Goal: Task Accomplishment & Management: Manage account settings

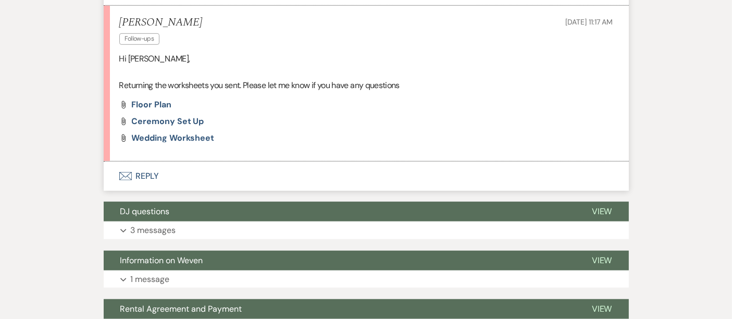
scroll to position [794, 0]
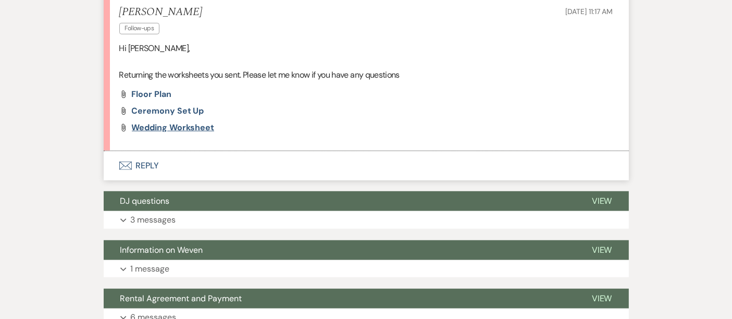
click at [188, 127] on span "Wedding Worksheet" at bounding box center [173, 127] width 83 height 11
click at [452, 99] on div "Attach File Floor Plan Attach File Ceremony Set Up Attach File Wedding Worksheet" at bounding box center [366, 111] width 494 height 42
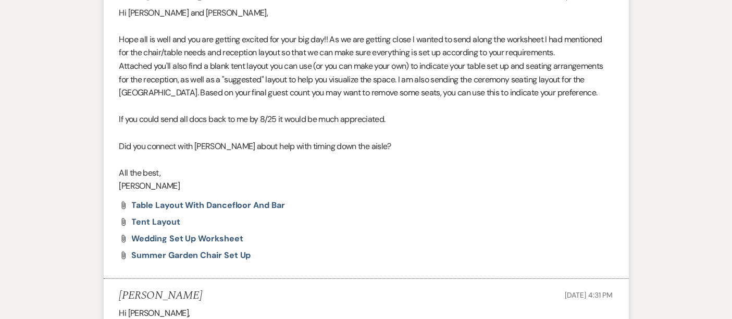
scroll to position [119, 0]
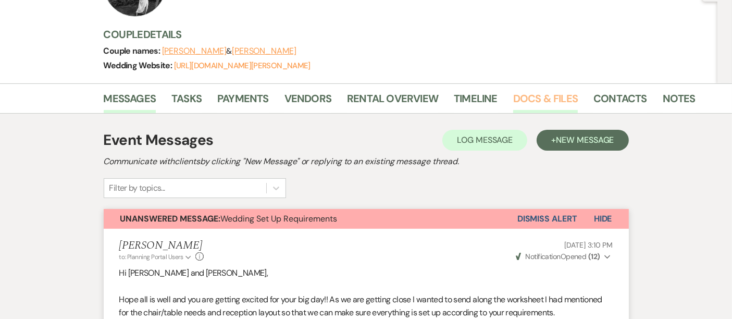
click at [564, 92] on link "Docs & Files" at bounding box center [545, 101] width 65 height 23
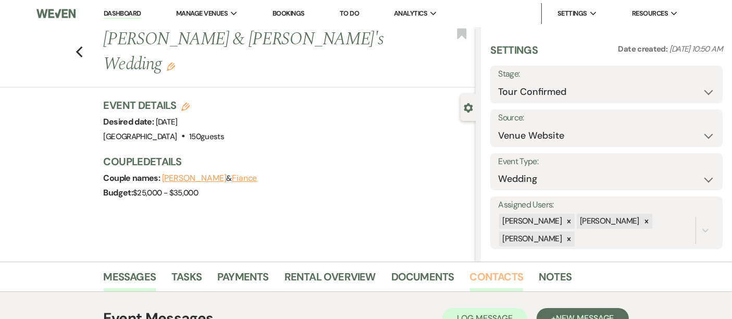
click at [493, 275] on link "Contacts" at bounding box center [497, 279] width 54 height 23
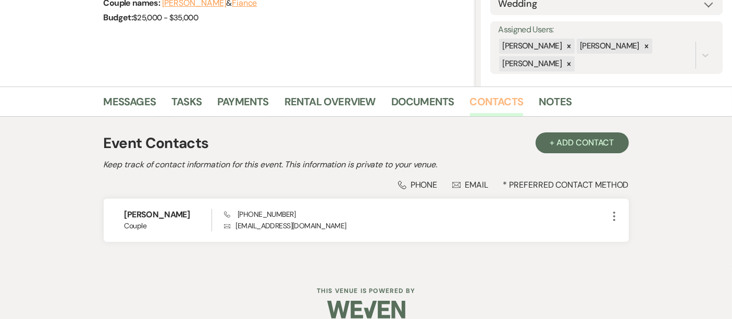
scroll to position [189, 0]
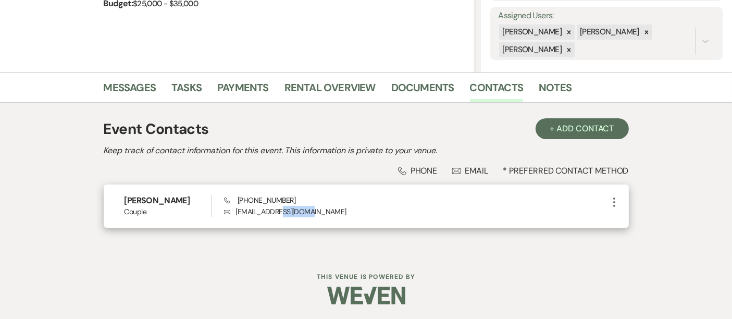
drag, startPoint x: 334, startPoint y: 222, endPoint x: 282, endPoint y: 218, distance: 51.7
click at [282, 218] on div "Mary Fitzsimmons Couple Phone (978) 302-7816 Envelope mfitzsimmo@gmail.com More" at bounding box center [366, 205] width 525 height 43
click at [337, 214] on p "Envelope mfitzsimmo@gmail.com" at bounding box center [416, 211] width 384 height 11
drag, startPoint x: 337, startPoint y: 214, endPoint x: 232, endPoint y: 209, distance: 105.3
click at [232, 209] on p "Envelope mfitzsimmo@gmail.com" at bounding box center [416, 211] width 384 height 11
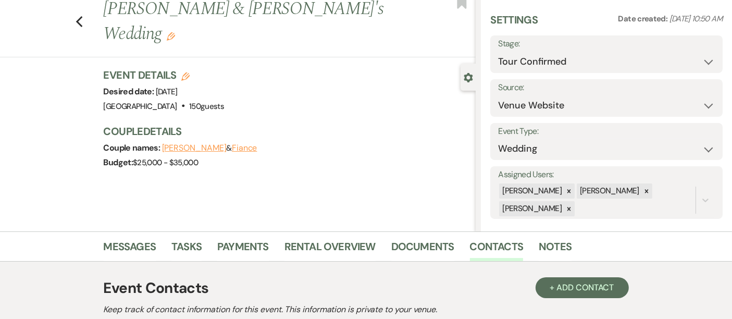
scroll to position [0, 0]
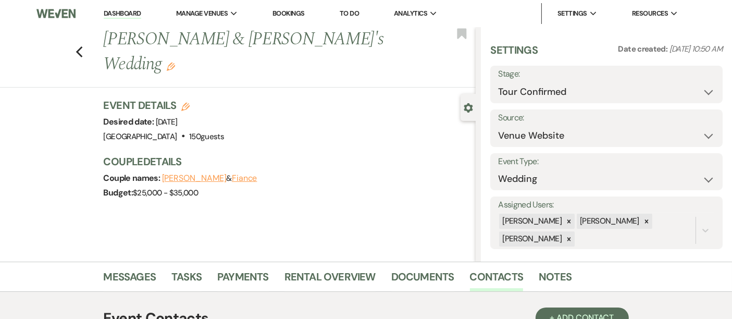
click at [112, 9] on link "Dashboard" at bounding box center [122, 14] width 37 height 10
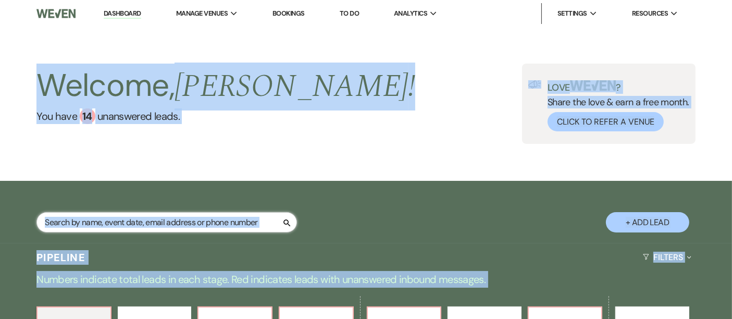
click at [177, 228] on input "text" at bounding box center [166, 222] width 260 height 20
drag, startPoint x: 309, startPoint y: 157, endPoint x: 294, endPoint y: 161, distance: 15.7
click at [311, 157] on div "Welcome, Laurie ! You have 14 unanswered lead s . Love ? Share the love & earn …" at bounding box center [366, 104] width 732 height 154
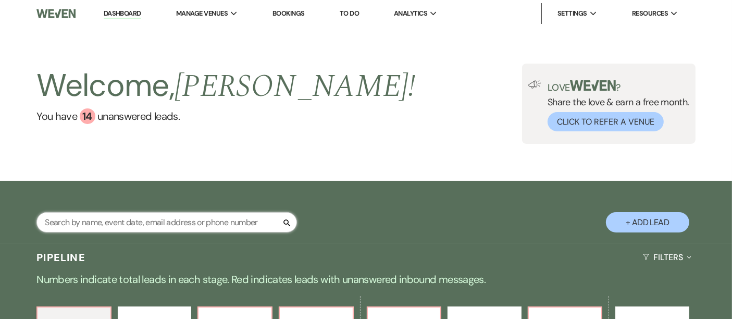
click at [201, 215] on input "text" at bounding box center [166, 222] width 260 height 20
paste input "mfitzsimmo@gmail.com"
type input "mfitzsimmo@gmail.com"
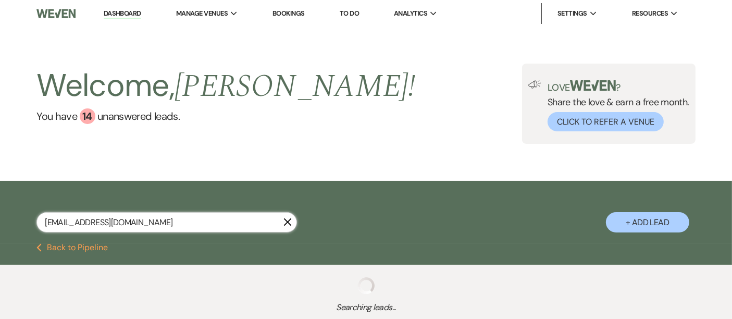
select select "4"
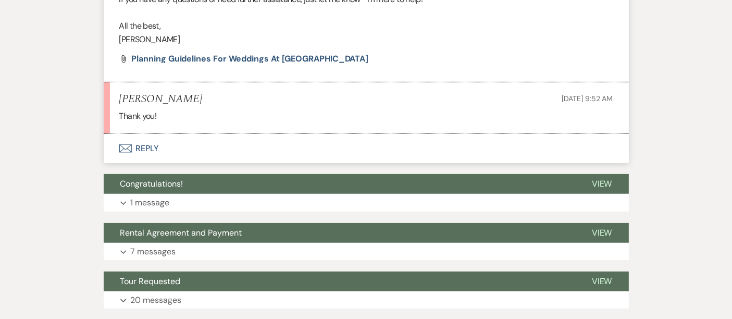
scroll to position [306, 0]
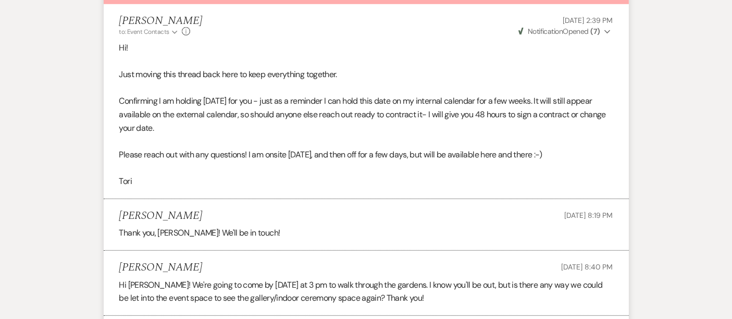
scroll to position [380, 0]
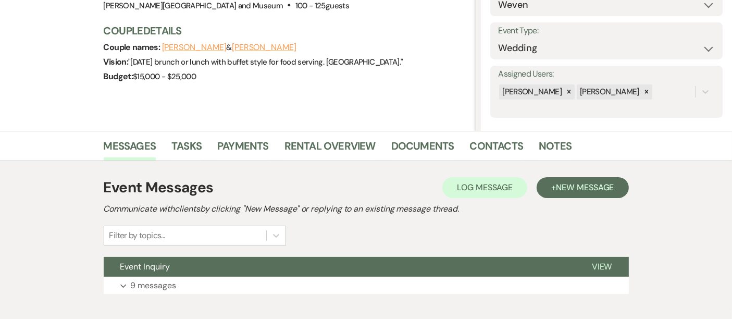
scroll to position [135, 0]
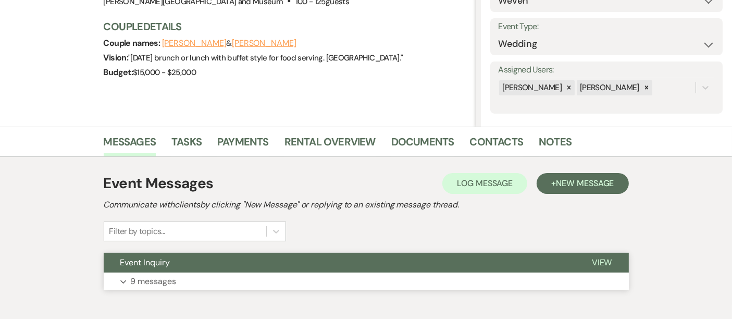
click at [334, 283] on button "Expand 9 messages" at bounding box center [366, 281] width 525 height 18
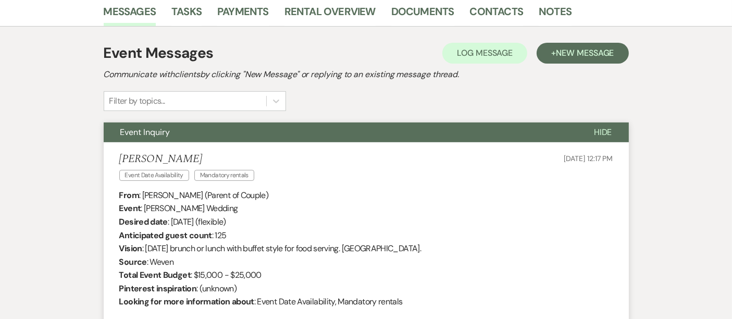
scroll to position [0, 0]
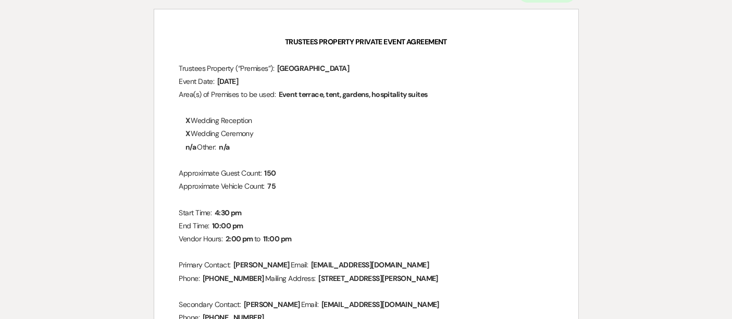
scroll to position [135, 0]
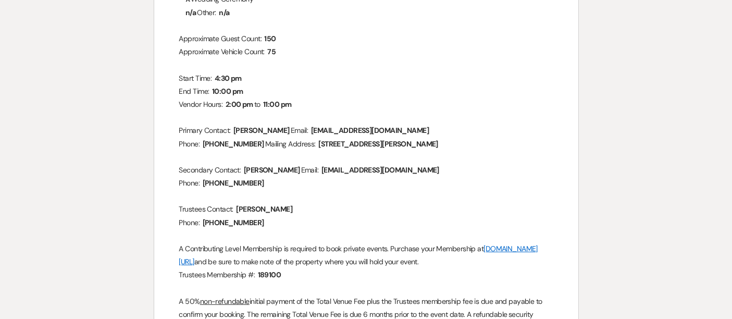
scroll to position [270, 0]
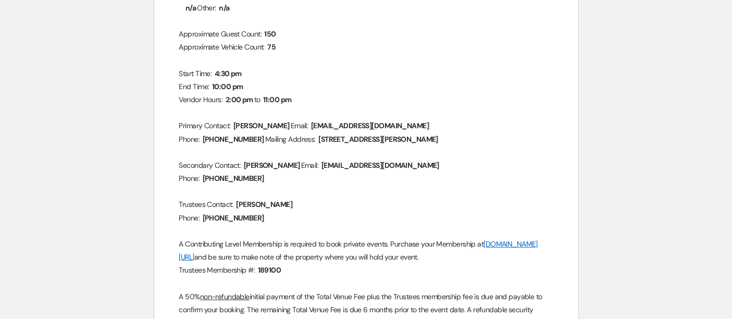
click at [220, 211] on p "Phone: ﻿ [PHONE_NUMBER] ﻿" at bounding box center [366, 217] width 374 height 13
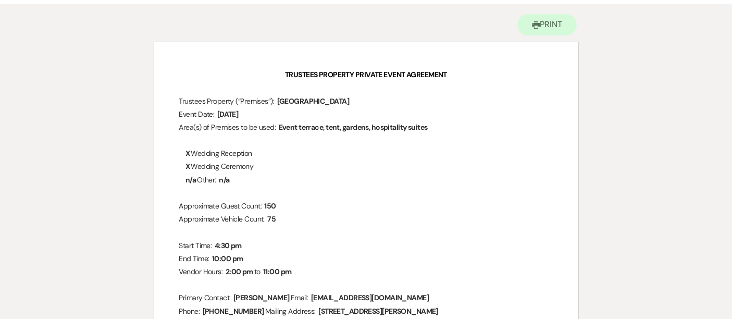
scroll to position [0, 0]
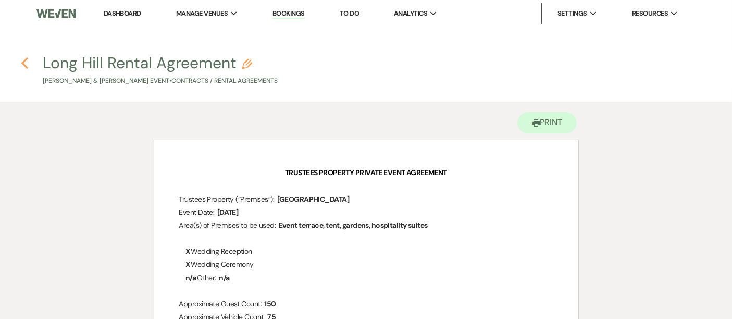
click at [21, 58] on icon "Previous" at bounding box center [25, 63] width 8 height 12
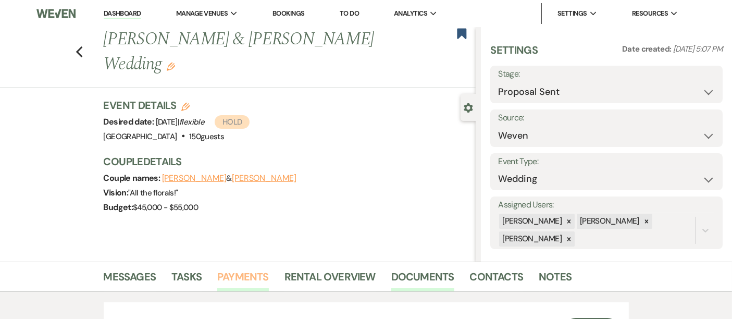
click at [254, 271] on link "Payments" at bounding box center [243, 279] width 52 height 23
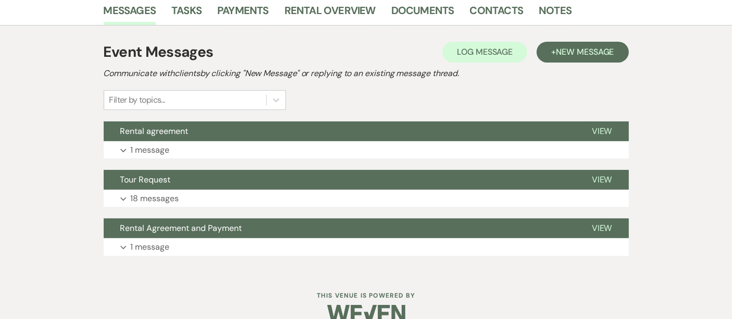
scroll to position [270, 0]
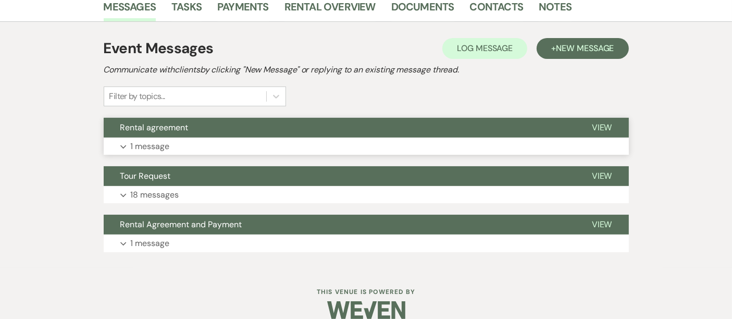
click at [317, 136] on button "Rental agreement" at bounding box center [339, 128] width 471 height 20
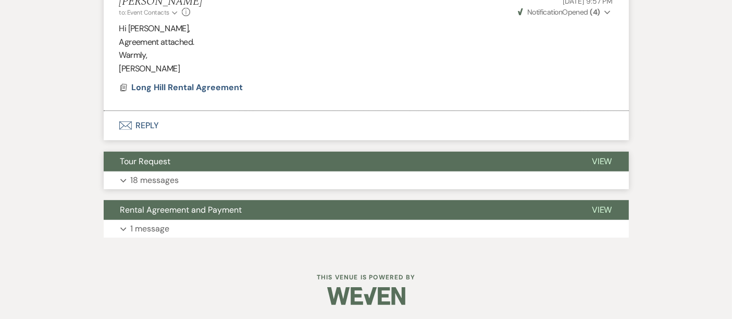
click at [307, 169] on button "Tour Request" at bounding box center [339, 162] width 471 height 20
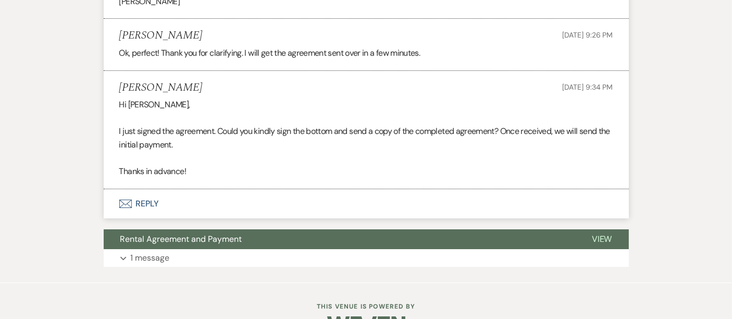
scroll to position [3470, 0]
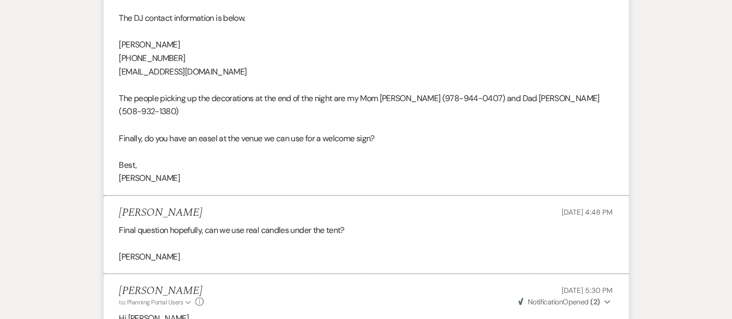
scroll to position [1016, 0]
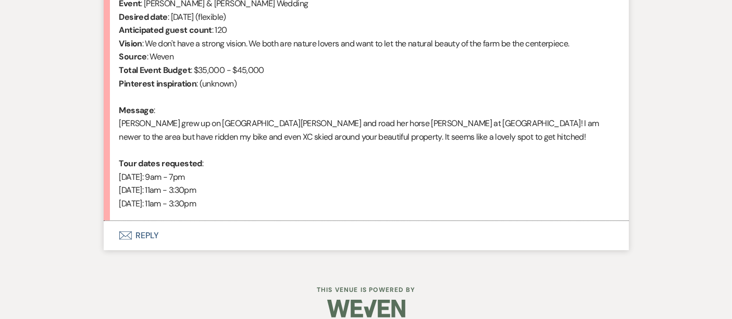
scroll to position [464, 0]
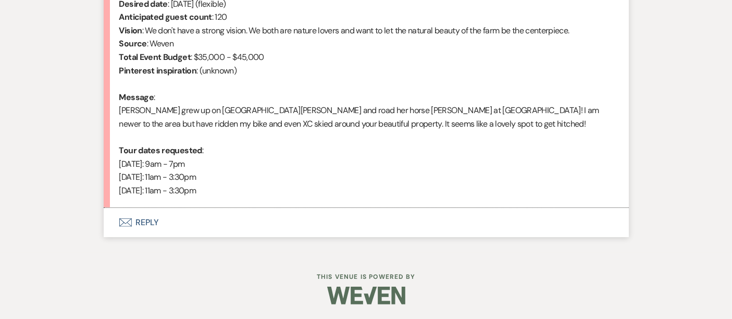
click at [342, 221] on button "Envelope Reply" at bounding box center [366, 222] width 525 height 29
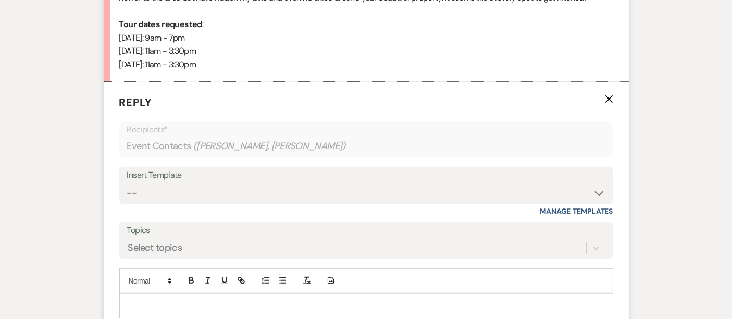
scroll to position [599, 0]
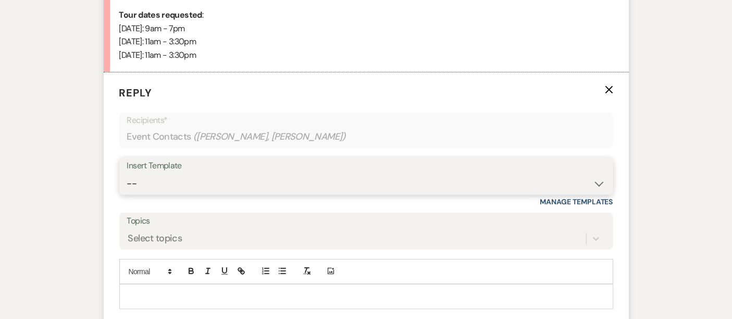
click at [596, 185] on select "-- Wedding Inquiry Response Contract (Pre-Booked Leads) Post Event Thank You 20…" at bounding box center [366, 183] width 478 height 20
select select "505"
click at [127, 173] on select "-- Wedding Inquiry Response Contract (Pre-Booked Leads) Post Event Thank You 20…" at bounding box center [366, 183] width 478 height 20
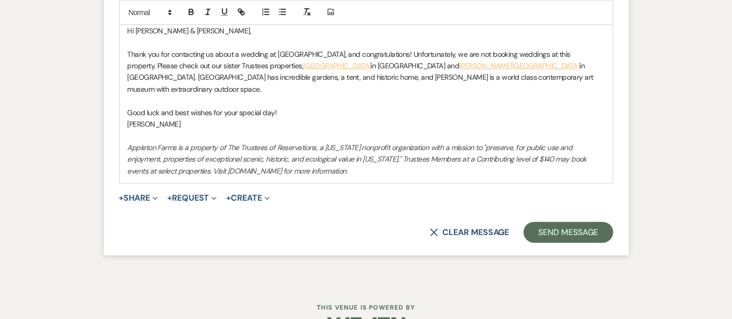
scroll to position [884, 0]
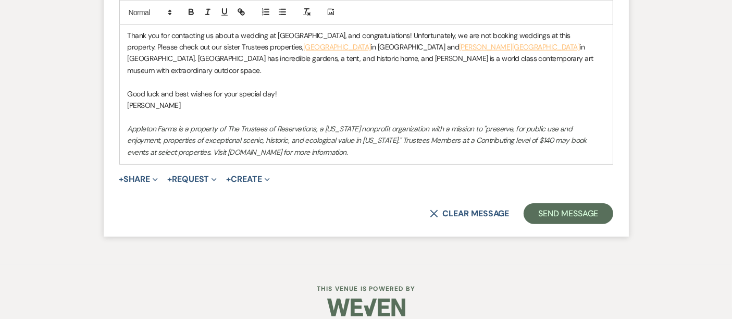
click at [571, 185] on form "Reply X Draft Recipients* Event Contacts ( [PERSON_NAME], [PERSON_NAME] ) Inser…" at bounding box center [366, 12] width 525 height 448
click at [570, 203] on button "Send Message" at bounding box center [567, 213] width 89 height 21
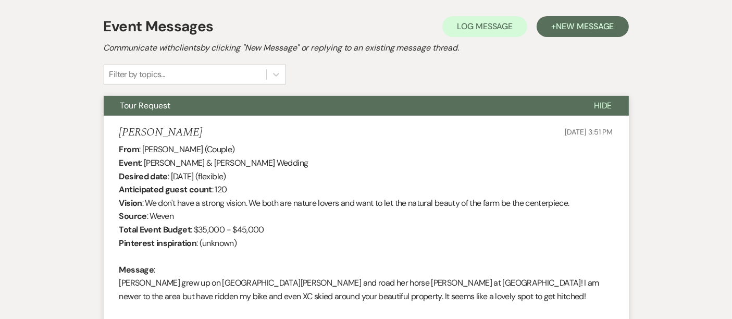
scroll to position [0, 0]
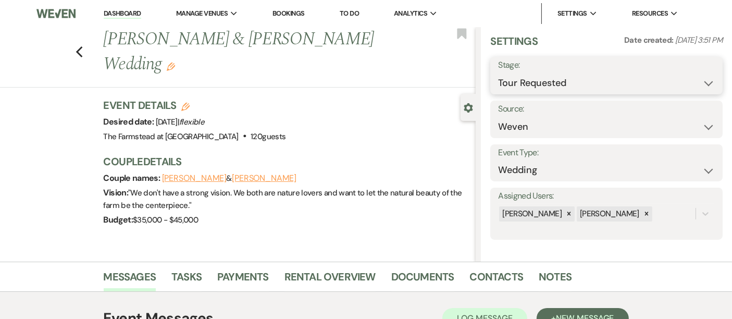
click at [637, 84] on select "Inquiry Follow Up Tour Requested Tour Confirmed Toured Proposal Sent Booked Lost" at bounding box center [606, 83] width 217 height 20
select select "8"
click at [498, 73] on select "Inquiry Follow Up Tour Requested Tour Confirmed Toured Proposal Sent Booked Lost" at bounding box center [606, 83] width 217 height 20
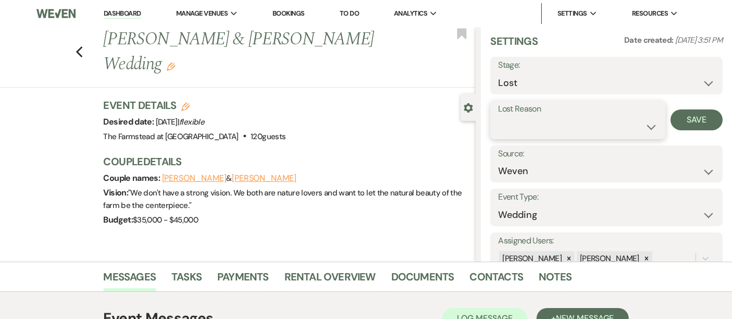
click at [576, 119] on select "Booked Elsewhere Budget Date Unavailable No Response Not a Good Match Capacity …" at bounding box center [577, 127] width 159 height 20
select select "10"
click at [498, 117] on select "Booked Elsewhere Budget Date Unavailable No Response Not a Good Match Capacity …" at bounding box center [577, 127] width 159 height 20
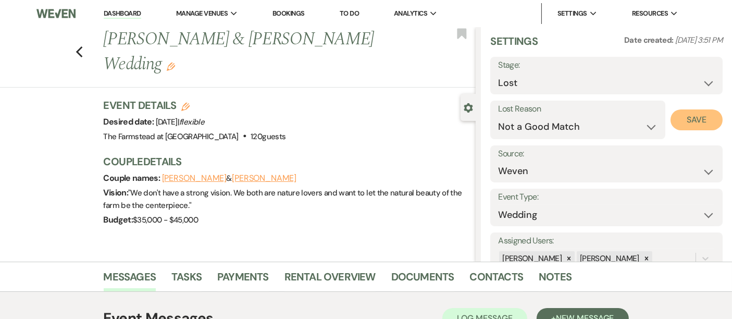
click at [687, 117] on button "Save" at bounding box center [696, 119] width 52 height 21
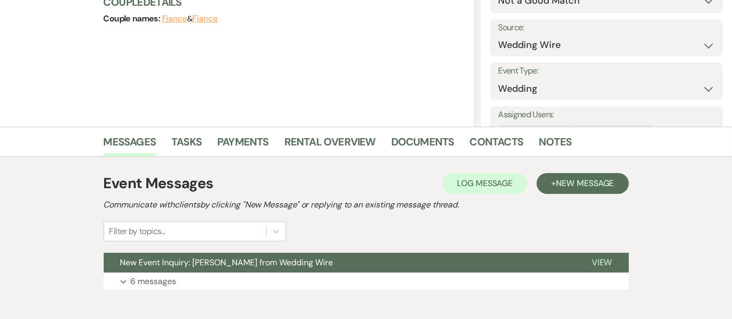
scroll to position [187, 0]
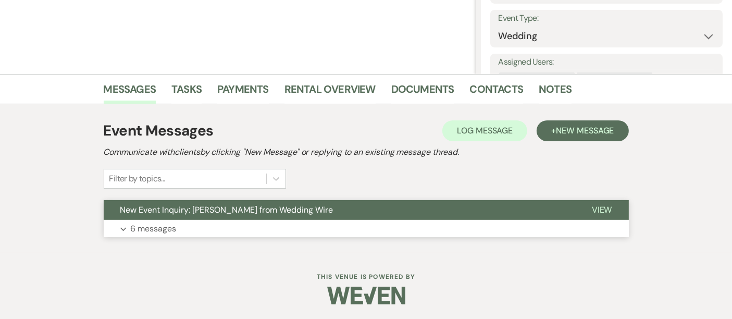
click at [299, 220] on button "Expand 6 messages" at bounding box center [366, 229] width 525 height 18
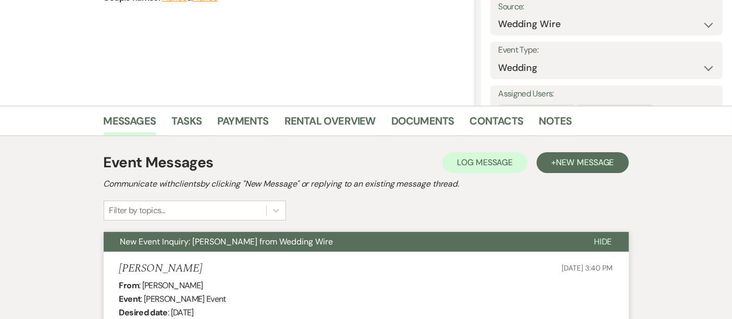
scroll to position [51, 0]
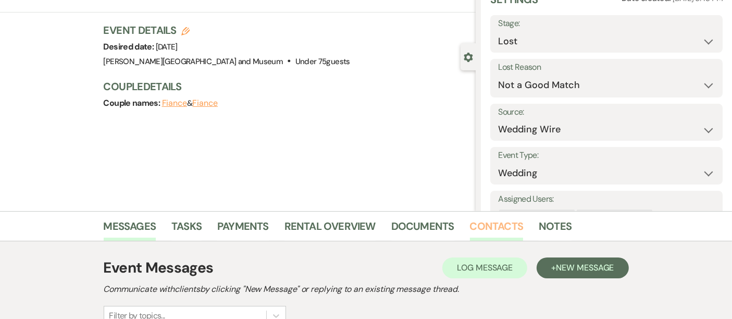
click at [505, 227] on link "Contacts" at bounding box center [497, 229] width 54 height 23
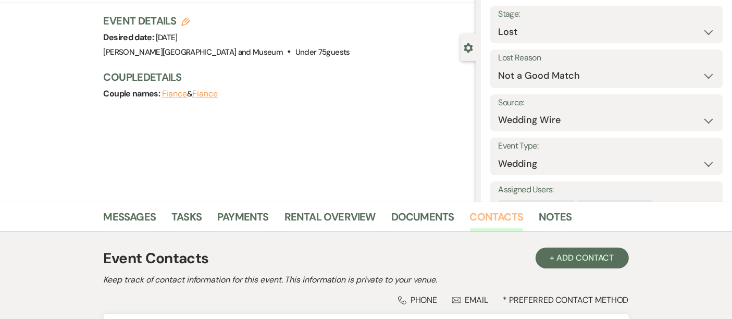
scroll to position [189, 0]
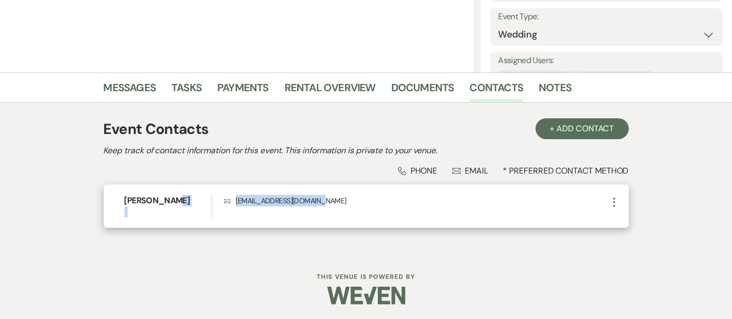
drag, startPoint x: 322, startPoint y: 199, endPoint x: 221, endPoint y: 204, distance: 101.2
click at [221, 204] on div "[PERSON_NAME] Envelope [EMAIL_ADDRESS][DOMAIN_NAME] More" at bounding box center [366, 205] width 525 height 43
click at [329, 211] on div "Envelope [EMAIL_ADDRESS][DOMAIN_NAME]" at bounding box center [416, 206] width 384 height 22
drag, startPoint x: 318, startPoint y: 202, endPoint x: 235, endPoint y: 205, distance: 83.4
click at [228, 196] on p "Envelope [EMAIL_ADDRESS][DOMAIN_NAME]" at bounding box center [416, 200] width 384 height 11
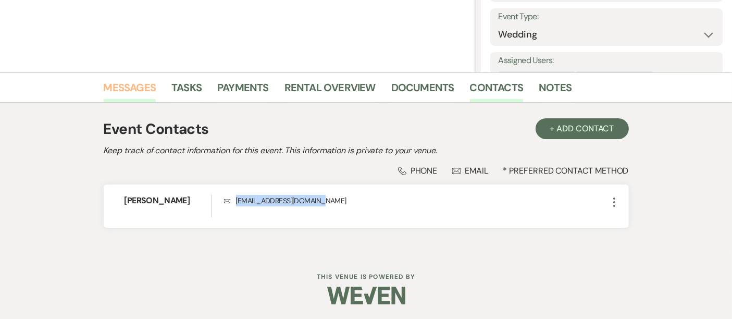
click at [132, 90] on link "Messages" at bounding box center [130, 90] width 53 height 23
